Goal: Transaction & Acquisition: Purchase product/service

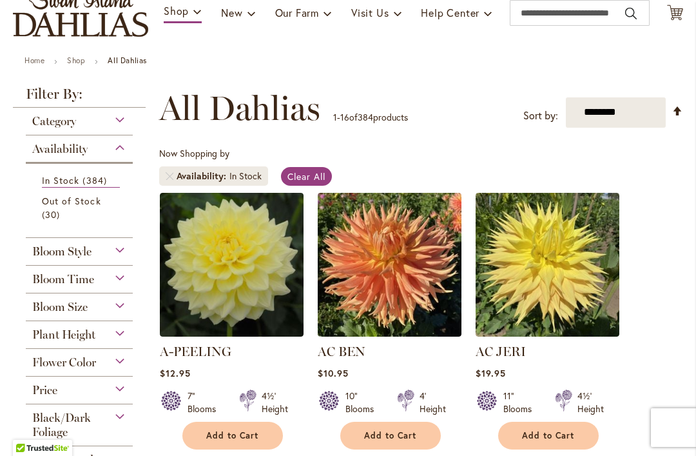
scroll to position [159, 0]
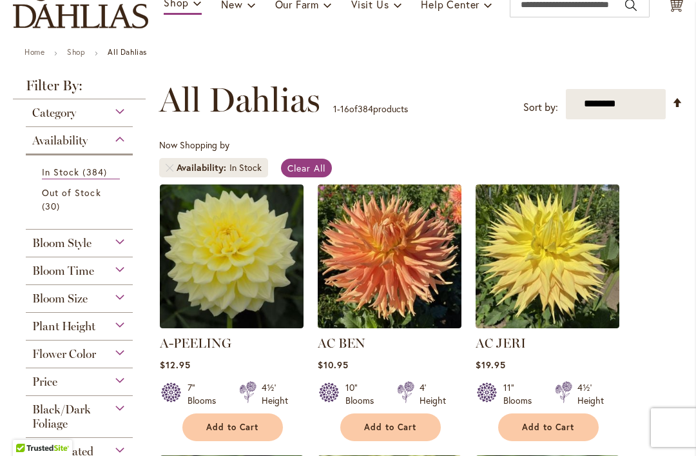
click at [122, 331] on div "Plant Height" at bounding box center [79, 323] width 107 height 21
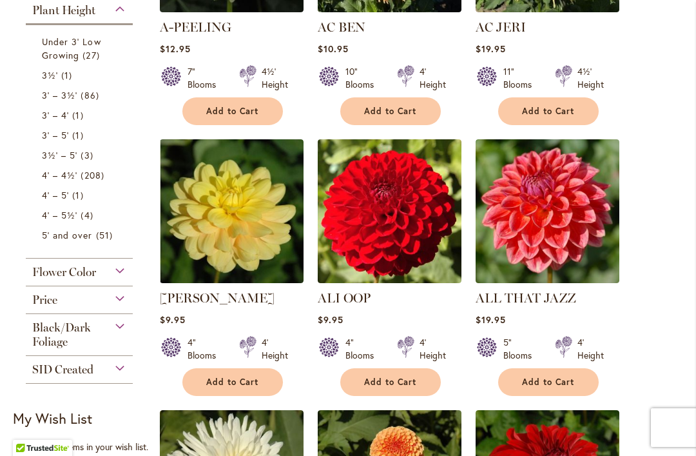
click at [92, 46] on span "Under 3' Low Growing" at bounding box center [71, 48] width 59 height 26
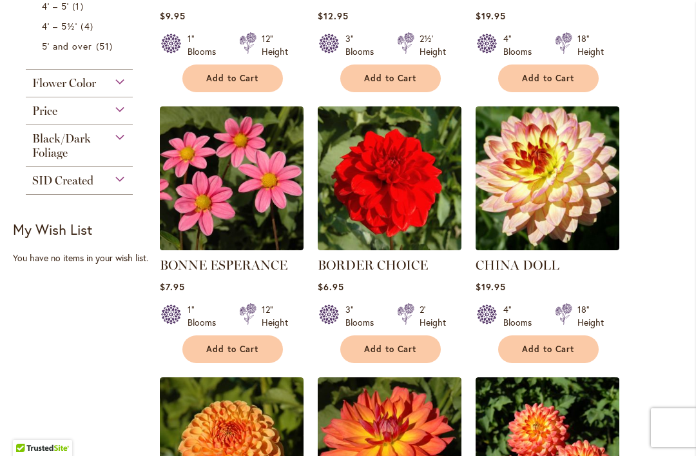
scroll to position [780, 0]
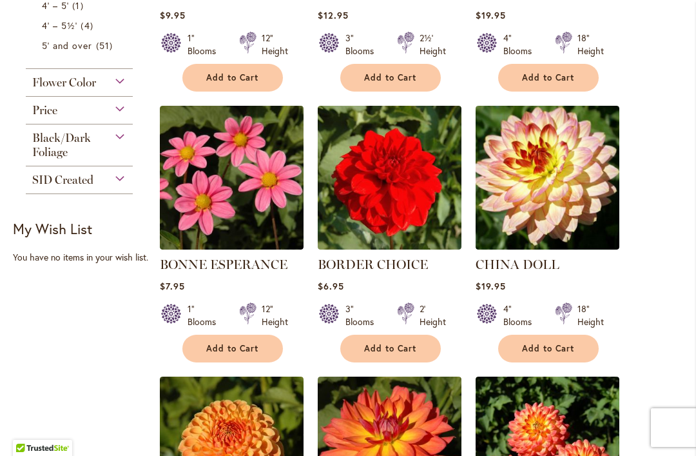
click at [254, 184] on img at bounding box center [232, 178] width 144 height 144
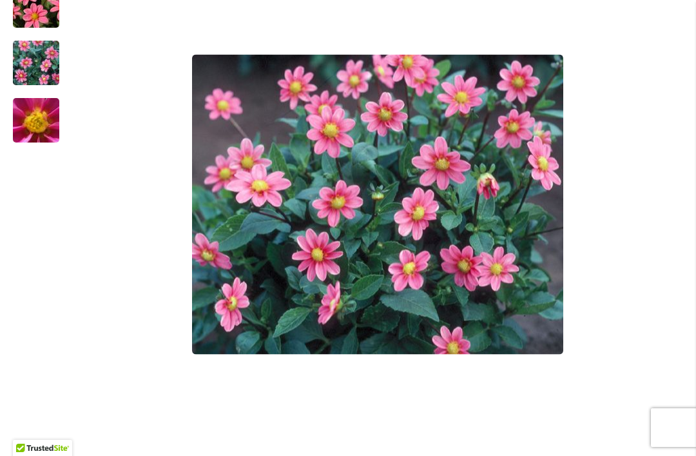
scroll to position [425, 0]
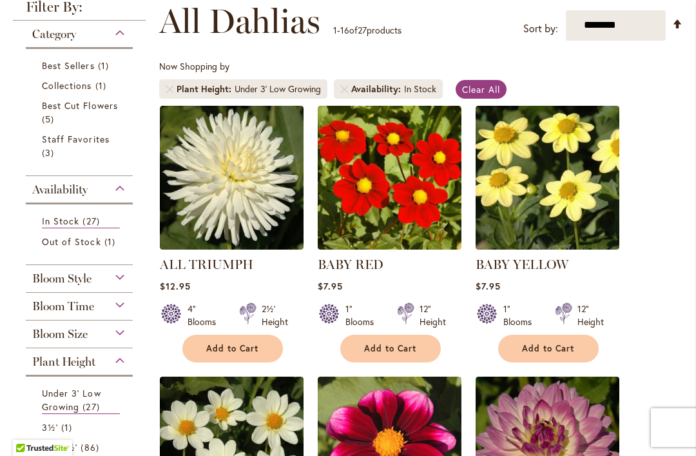
scroll to position [240, 0]
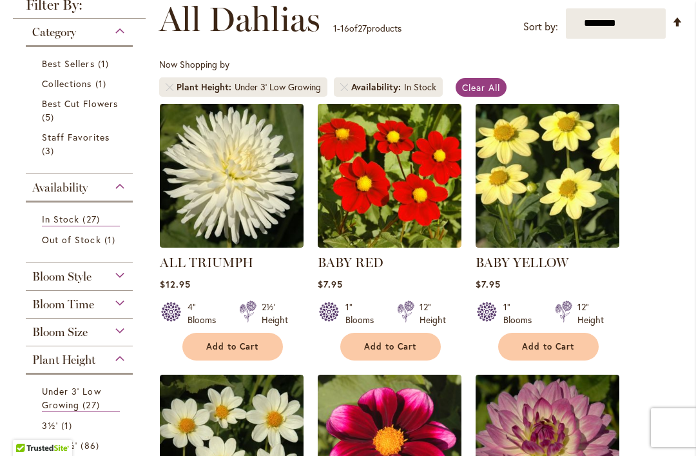
click at [552, 183] on img at bounding box center [548, 176] width 144 height 144
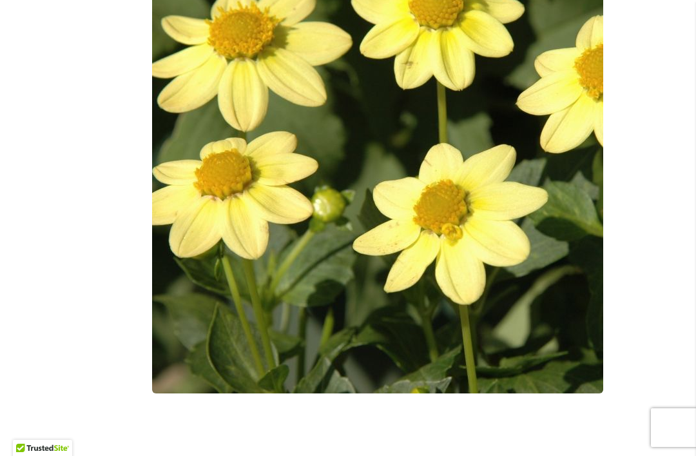
scroll to position [415, 0]
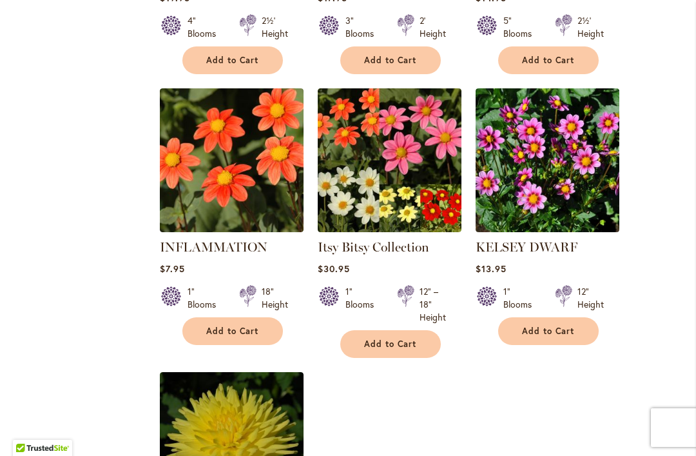
scroll to position [1337, 0]
